Goal: Task Accomplishment & Management: Complete application form

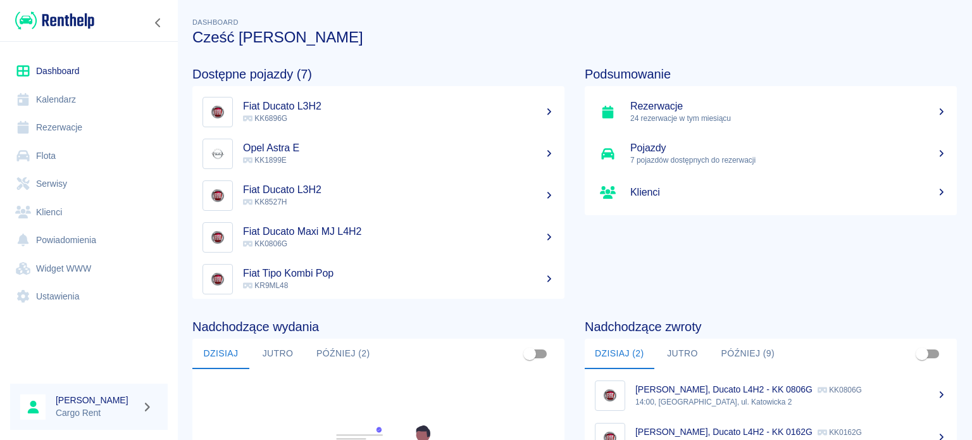
click at [65, 134] on link "Rezerwacje" at bounding box center [89, 127] width 158 height 28
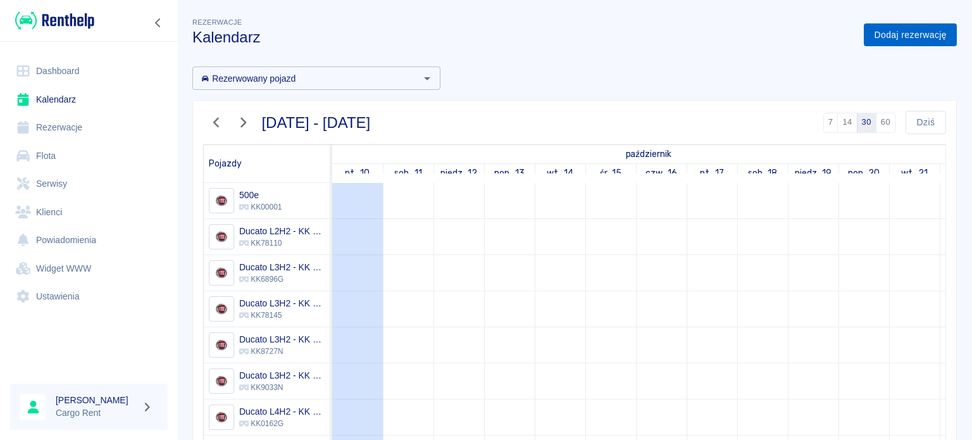
click at [923, 32] on link "Dodaj rezerwację" at bounding box center [910, 34] width 93 height 23
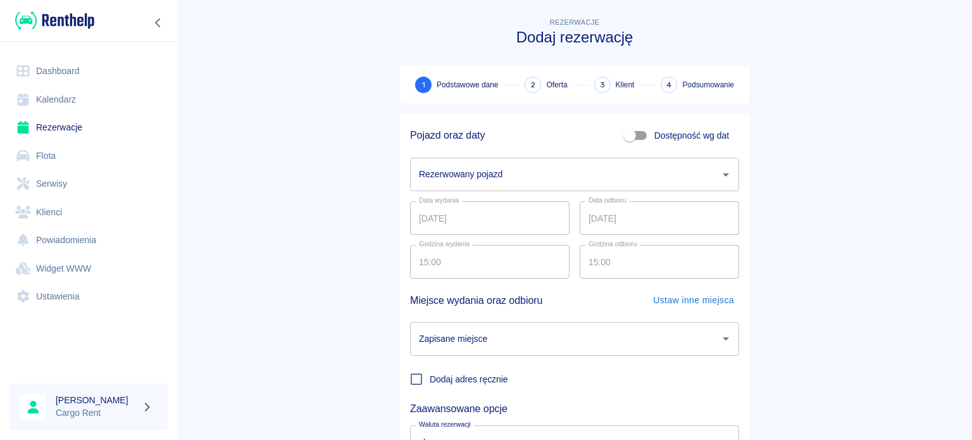
click at [544, 179] on input "Rezerwowany pojazd" at bounding box center [565, 174] width 299 height 22
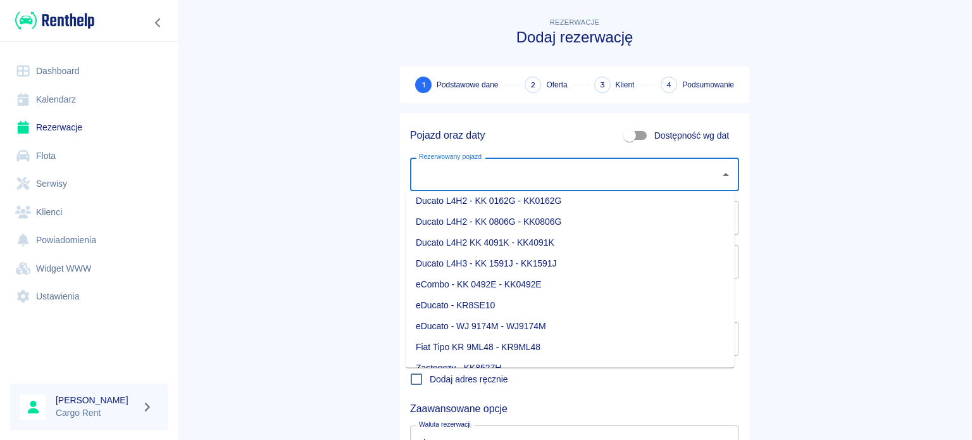
scroll to position [182, 0]
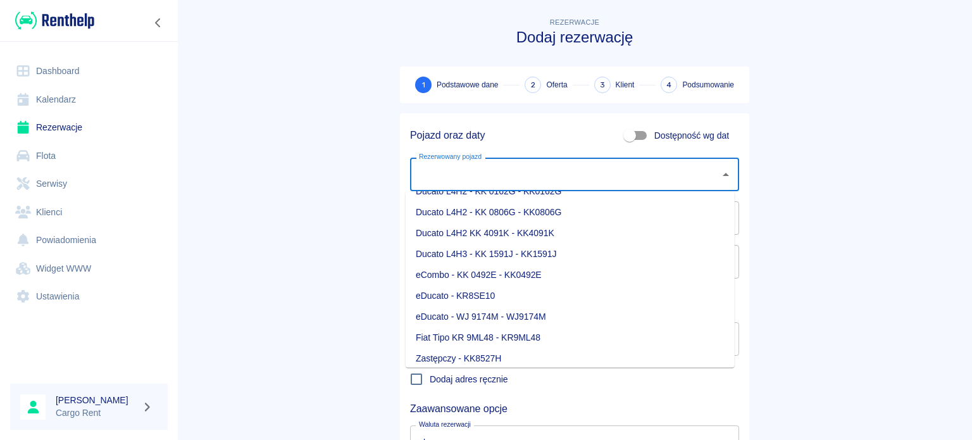
click at [522, 250] on li "Ducato L4H3 - KK 1591J - KK1591J" at bounding box center [570, 254] width 329 height 21
type input "Ducato L4H3 - KK 1591J - KK1591J"
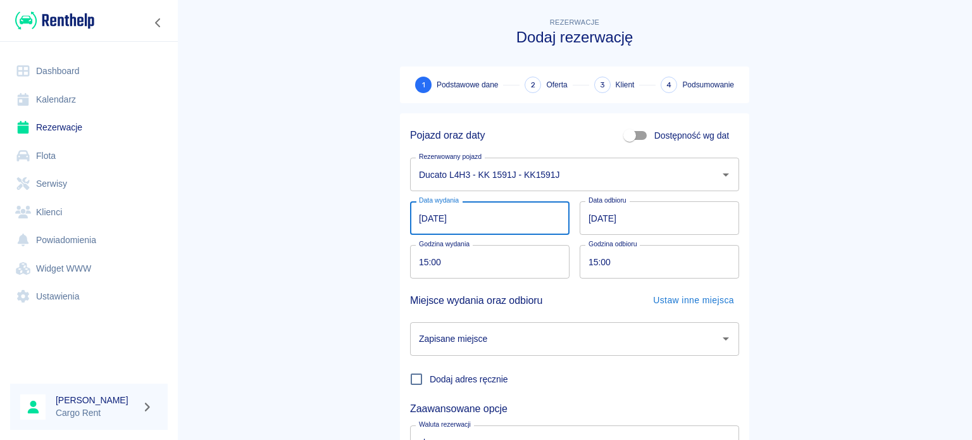
click at [432, 222] on input "[DATE]" at bounding box center [489, 218] width 159 height 34
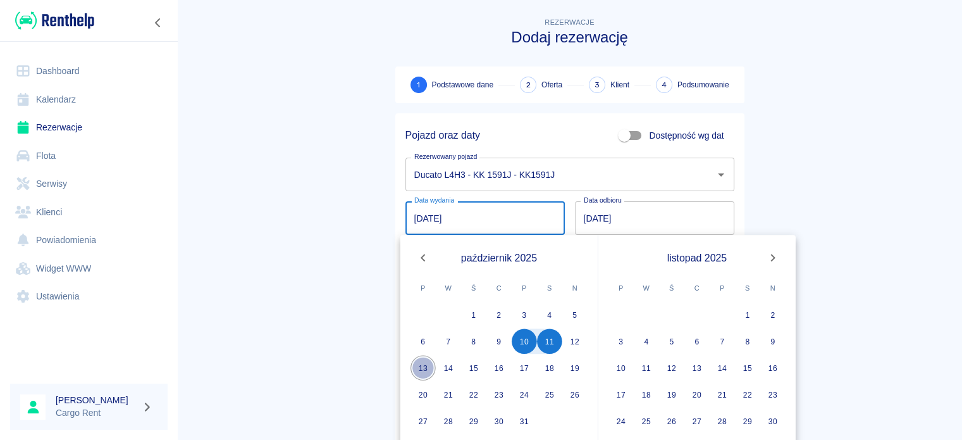
click at [427, 366] on button "13" at bounding box center [423, 367] width 25 height 25
type input "[DATE]"
type input "DD.MM.YYYY"
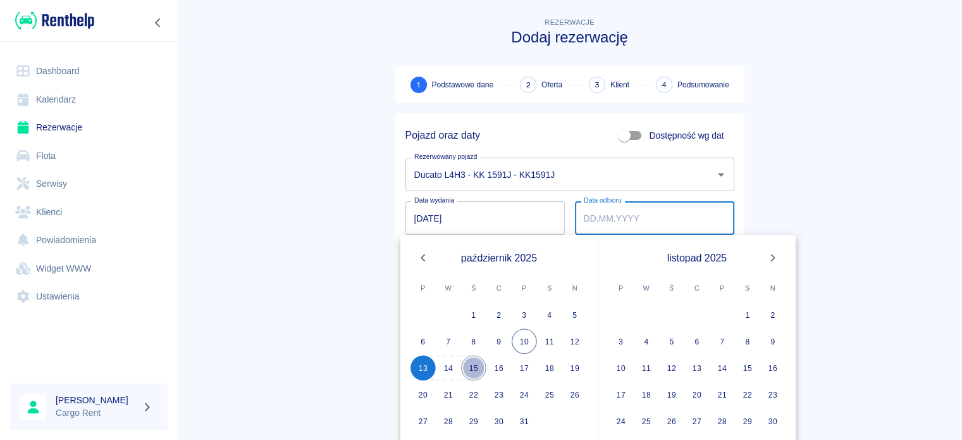
click at [475, 366] on button "15" at bounding box center [473, 367] width 25 height 25
type input "[DATE]"
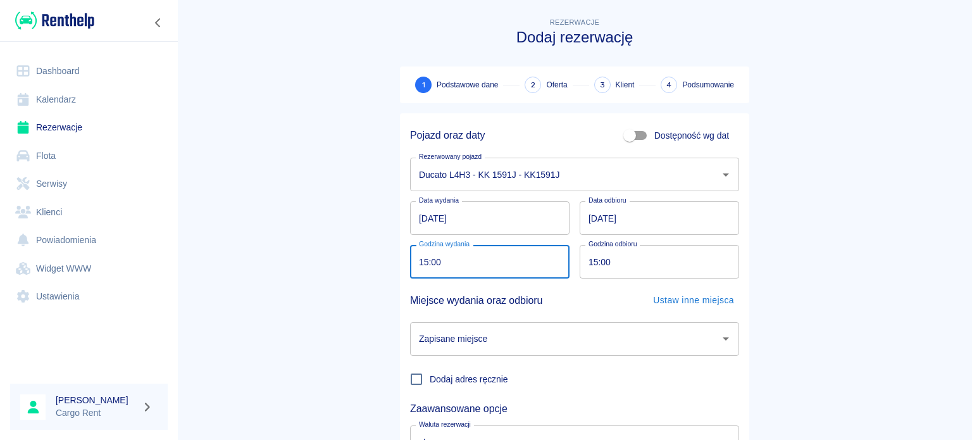
click at [414, 257] on input "15:00" at bounding box center [485, 262] width 151 height 34
type input "11:00"
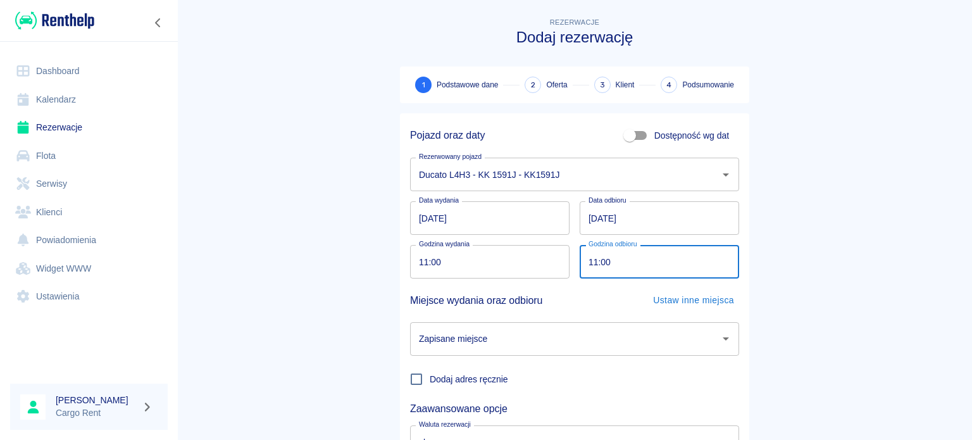
type input "11:00"
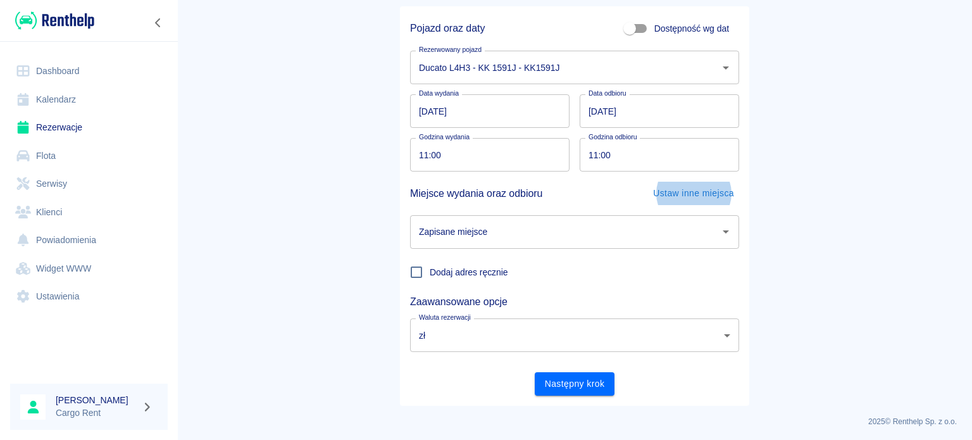
scroll to position [109, 0]
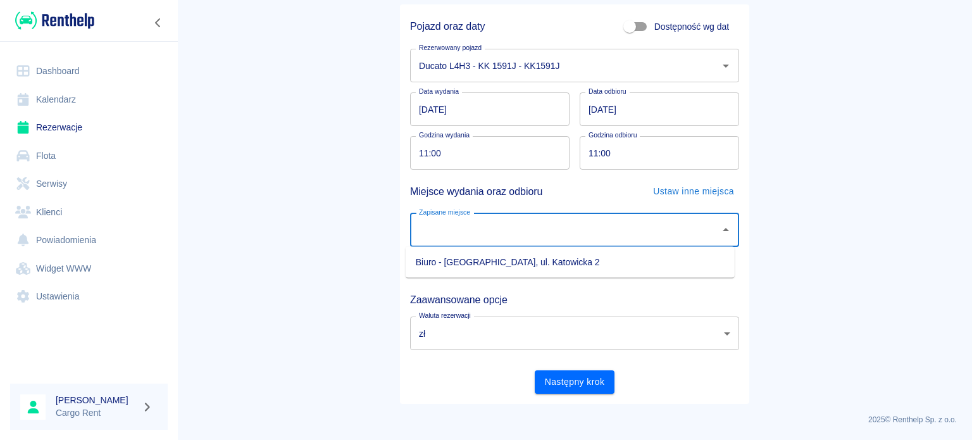
click at [489, 223] on input "Zapisane miejsce" at bounding box center [565, 230] width 299 height 22
click at [471, 264] on li "Biuro - [GEOGRAPHIC_DATA], ul. Katowicka 2" at bounding box center [570, 262] width 329 height 21
type input "Biuro - [GEOGRAPHIC_DATA], ul. Katowicka 2"
click at [273, 191] on main "Rezerwacje Dodaj rezerwację 1 Podstawowe dane 2 Oferta 3 Klient 4 Podsumowanie …" at bounding box center [574, 154] width 795 height 497
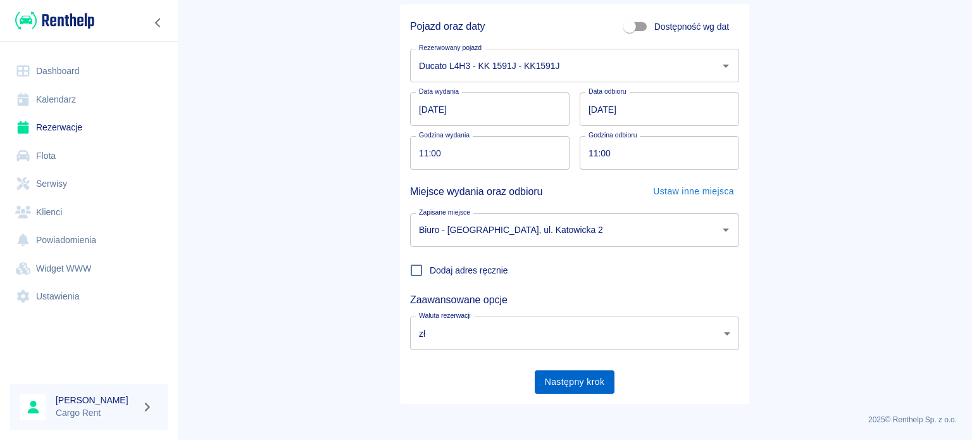
click at [568, 382] on button "Następny krok" at bounding box center [575, 381] width 80 height 23
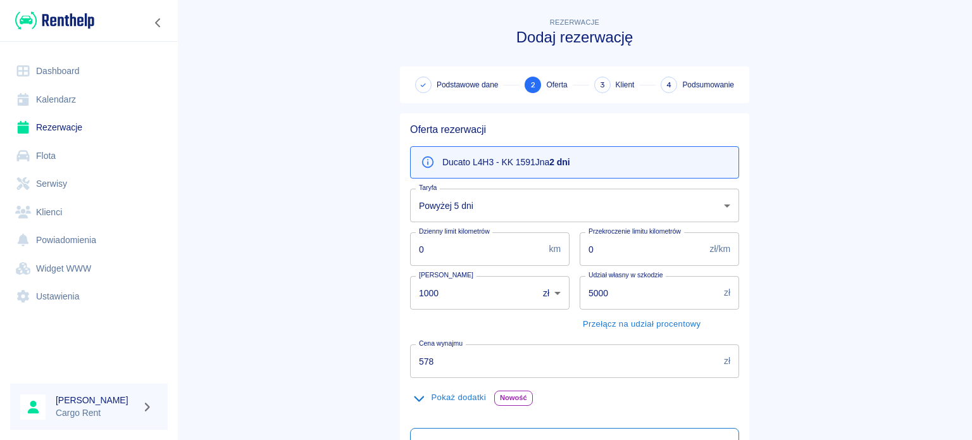
click at [444, 189] on body "Używamy plików Cookies, by zapewnić Ci najlepsze możliwe doświadczenie. Aby dow…" at bounding box center [486, 220] width 972 height 440
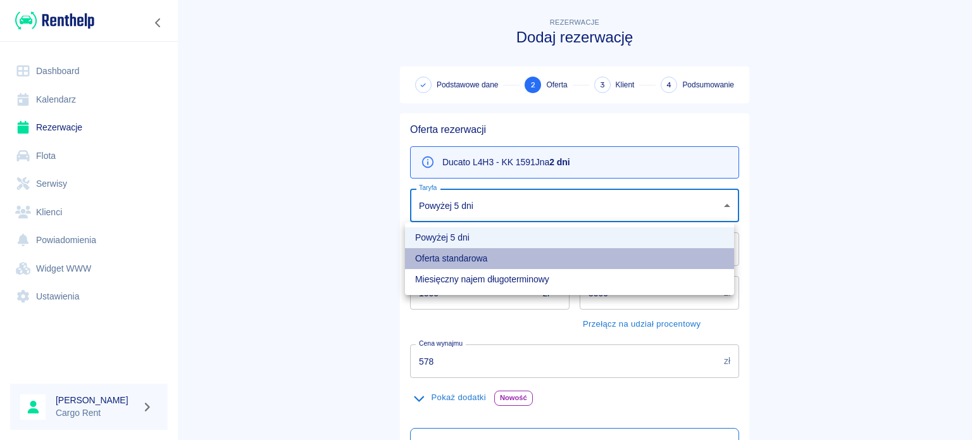
click at [454, 249] on li "Oferta standarowa" at bounding box center [569, 258] width 329 height 21
type input "b8f65f0d-a527-40e2-b6d7-9ee6f30439a2"
type input "638"
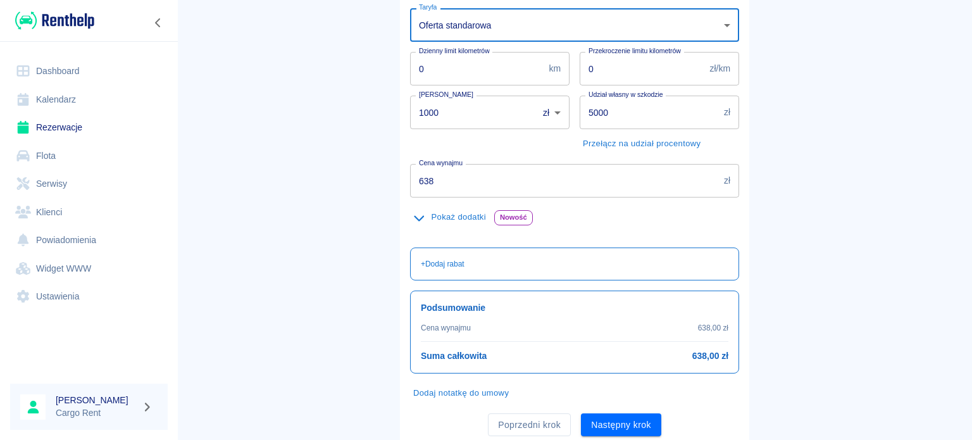
scroll to position [199, 0]
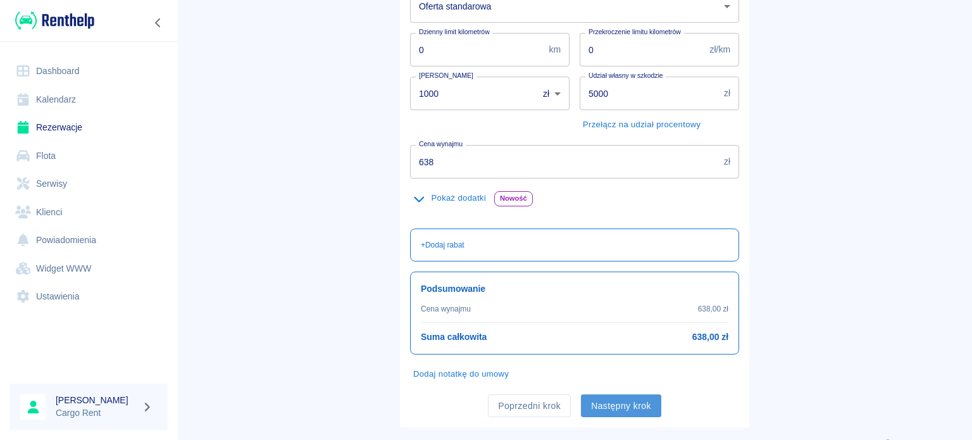
click at [631, 407] on button "Następny krok" at bounding box center [621, 405] width 80 height 23
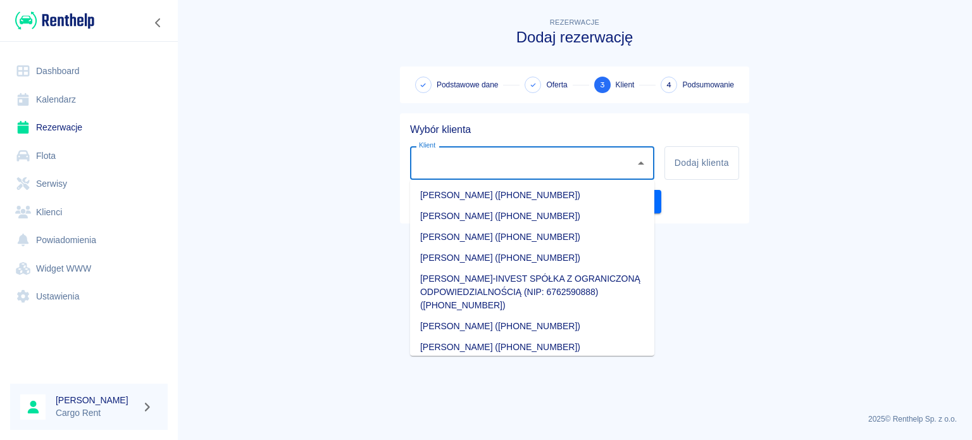
click at [481, 161] on input "Klient" at bounding box center [523, 163] width 214 height 22
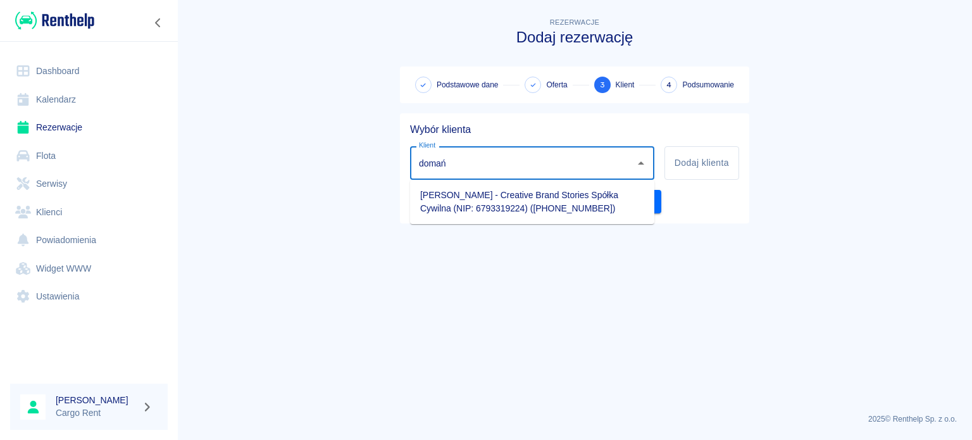
click at [480, 190] on li "[PERSON_NAME] - Creative Brand Stories Spółka Cywilna (NIP: 6793319224) ([PHONE…" at bounding box center [532, 202] width 244 height 34
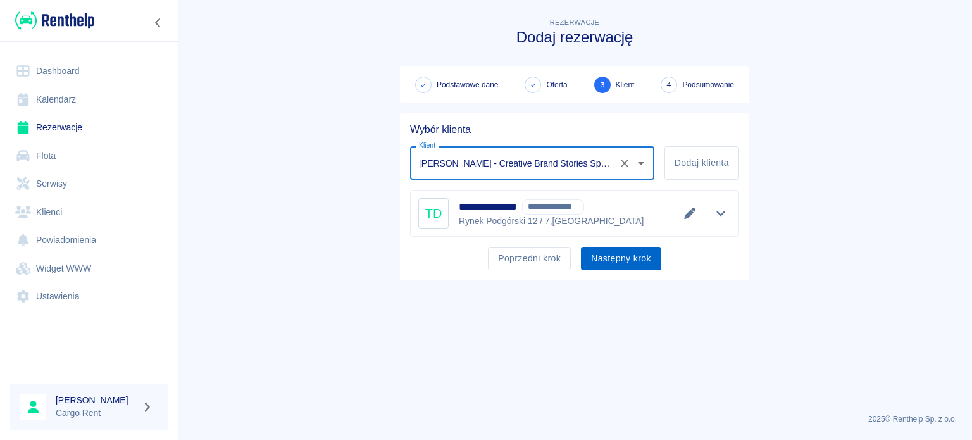
type input "[PERSON_NAME] - Creative Brand Stories Spółka Cywilna (NIP: 6793319224) ([PHONE…"
click at [599, 254] on button "Następny krok" at bounding box center [621, 258] width 80 height 23
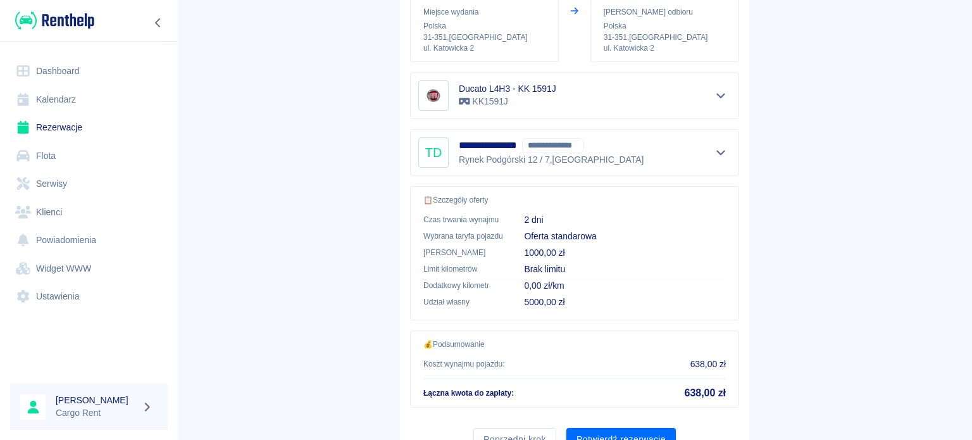
scroll to position [240, 0]
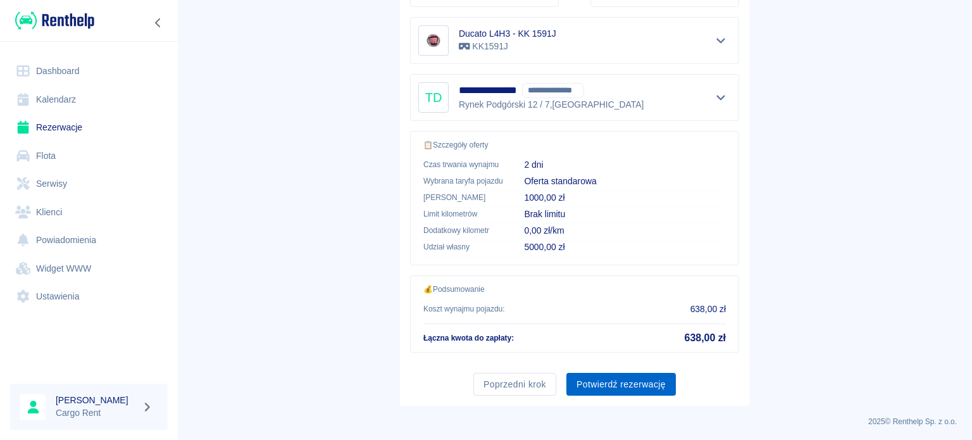
click at [626, 380] on button "Potwierdź rezerwację" at bounding box center [620, 384] width 109 height 23
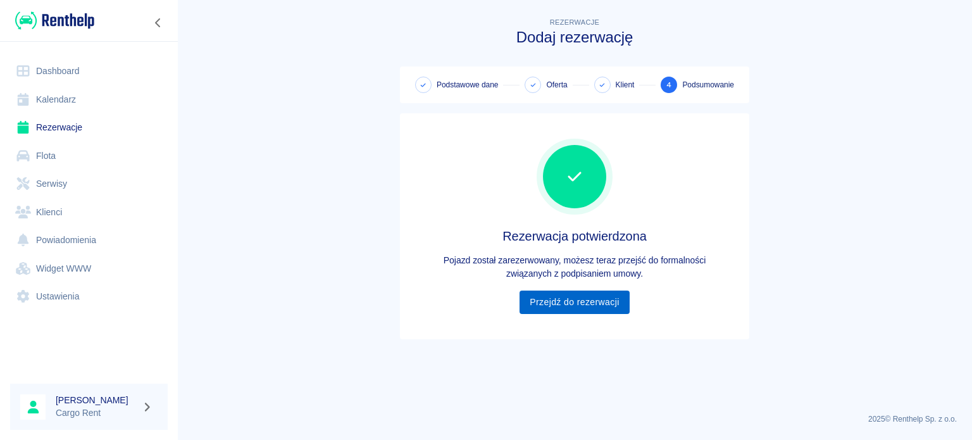
click at [594, 309] on link "Przejdź do rezerwacji" at bounding box center [574, 301] width 109 height 23
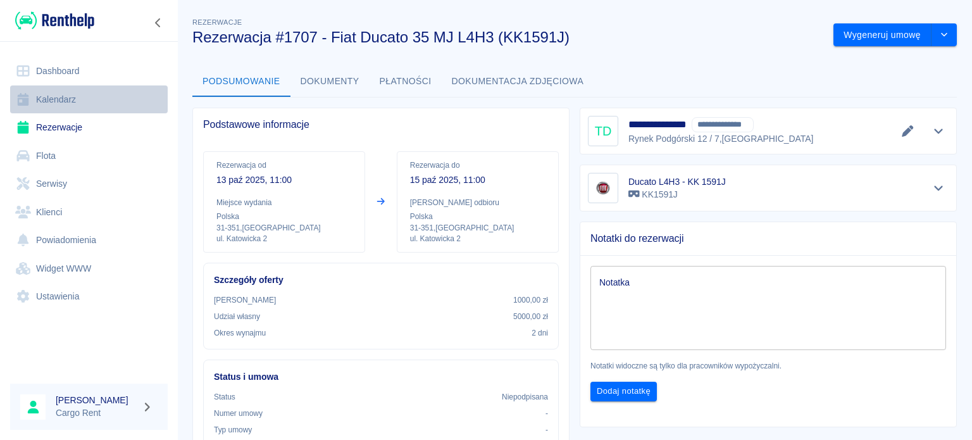
click at [77, 96] on link "Kalendarz" at bounding box center [89, 99] width 158 height 28
